Goal: Task Accomplishment & Management: Manage account settings

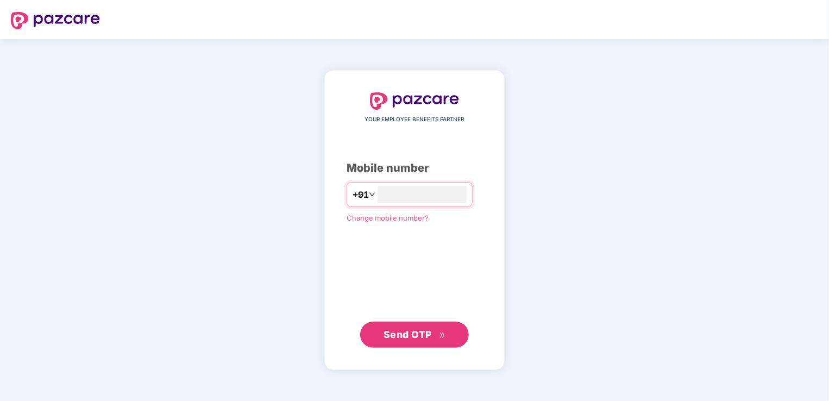
type input "**********"
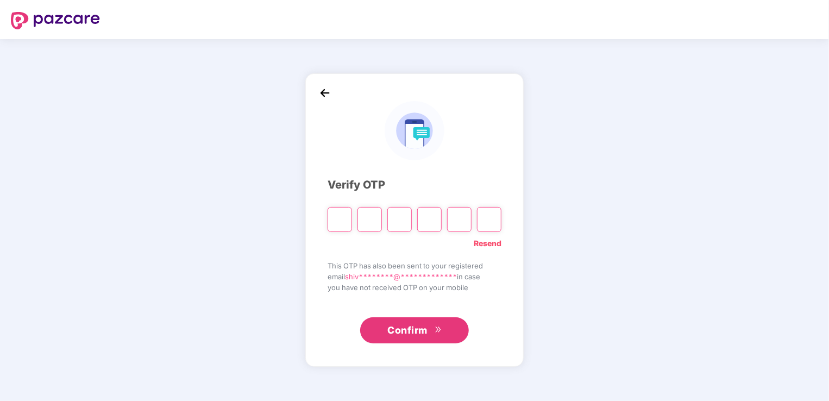
type input "*"
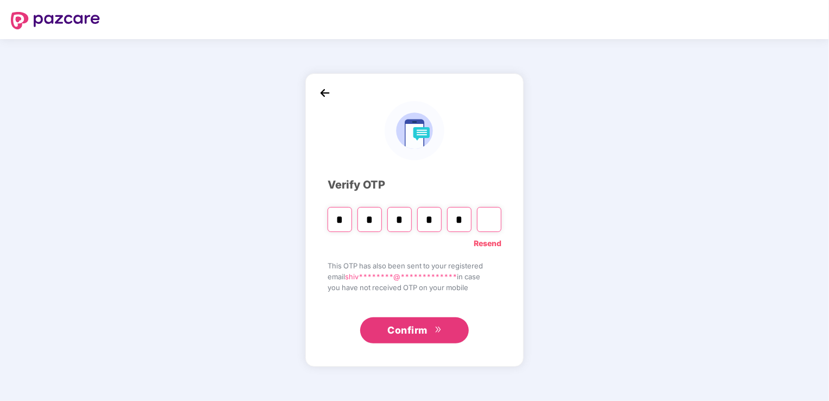
type input "*"
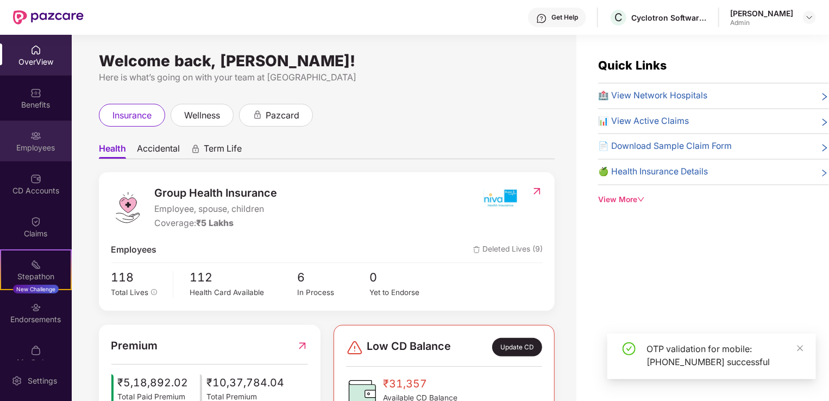
click at [23, 136] on div "Employees" at bounding box center [36, 141] width 72 height 41
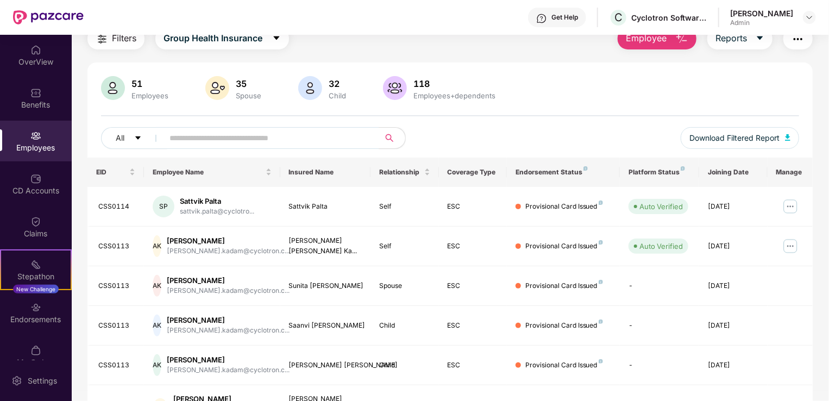
scroll to position [5, 0]
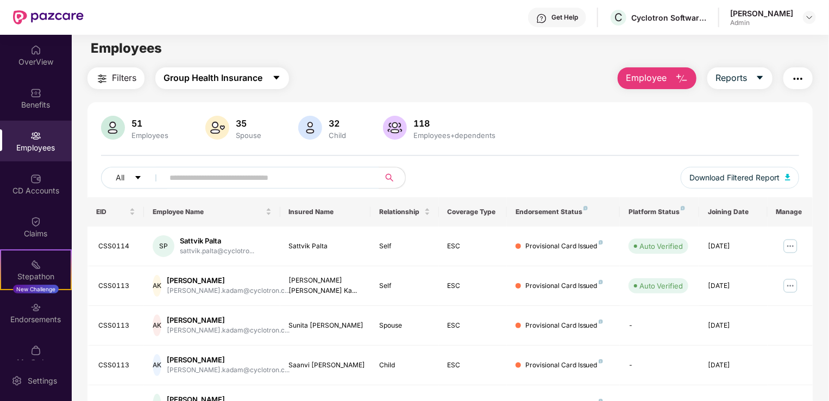
click at [221, 79] on span "Group Health Insurance" at bounding box center [213, 78] width 99 height 14
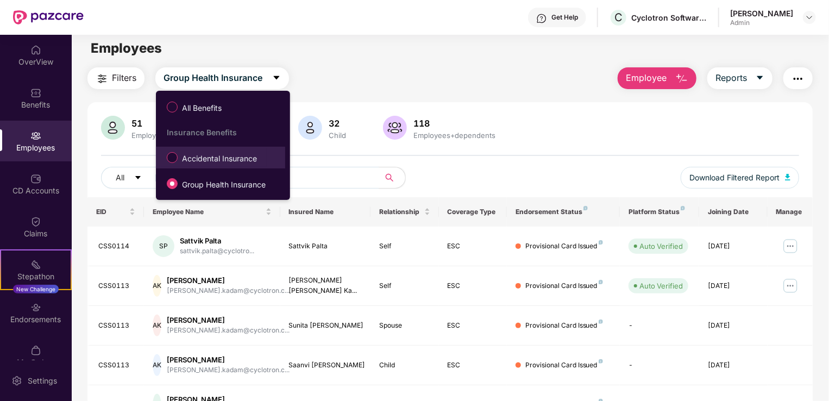
click at [176, 166] on label "Accidental Insurance" at bounding box center [213, 157] width 105 height 18
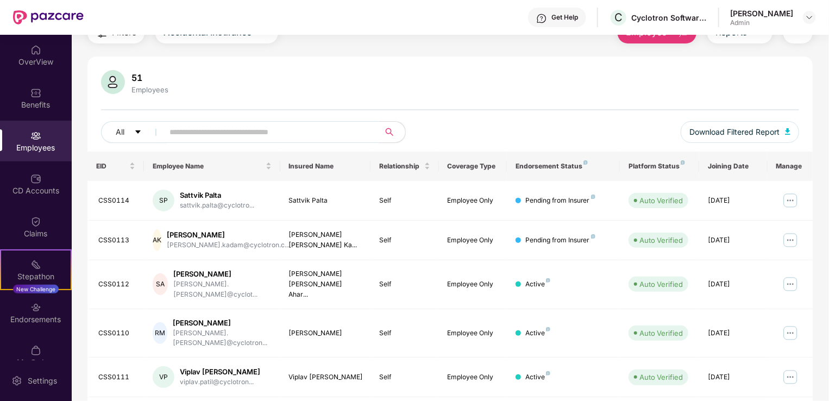
scroll to position [0, 0]
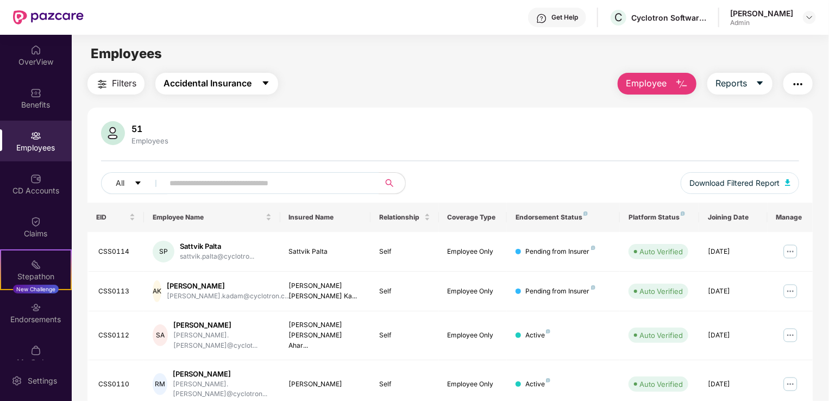
click at [222, 92] on button "Accidental Insurance" at bounding box center [216, 84] width 123 height 22
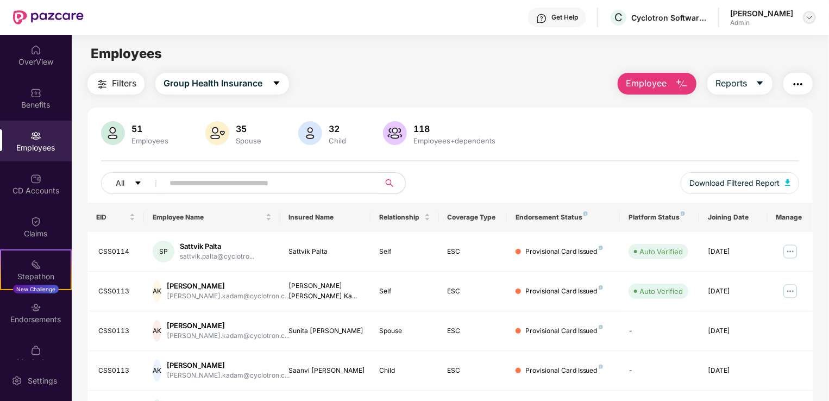
click at [810, 18] on img at bounding box center [810, 17] width 9 height 9
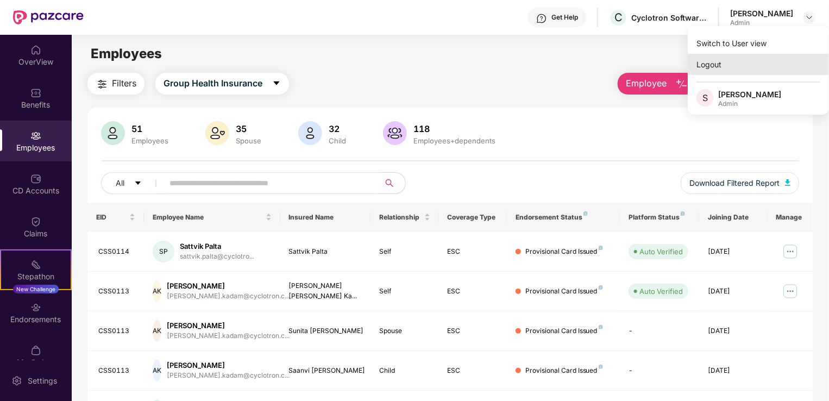
click at [733, 69] on div "Logout" at bounding box center [758, 64] width 141 height 21
